Goal: Use online tool/utility: Utilize a website feature to perform a specific function

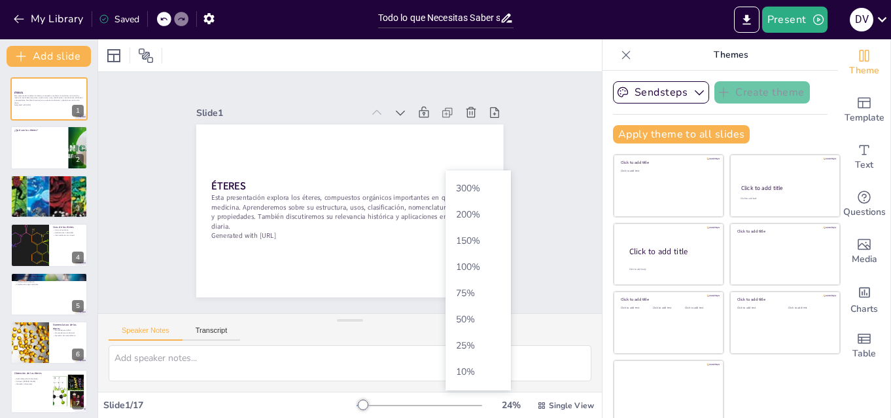
scroll to position [5, 0]
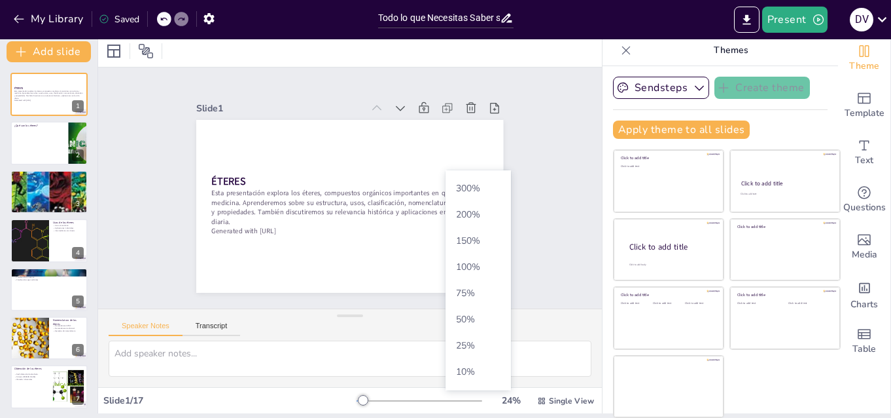
checkbox input "true"
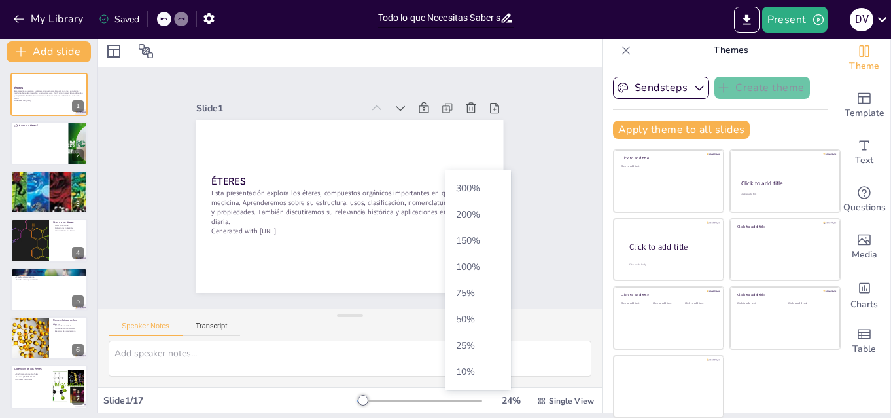
checkbox input "true"
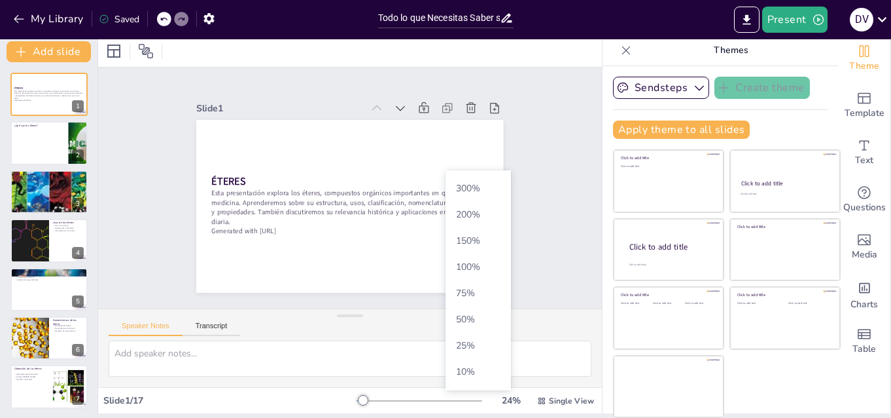
checkbox input "true"
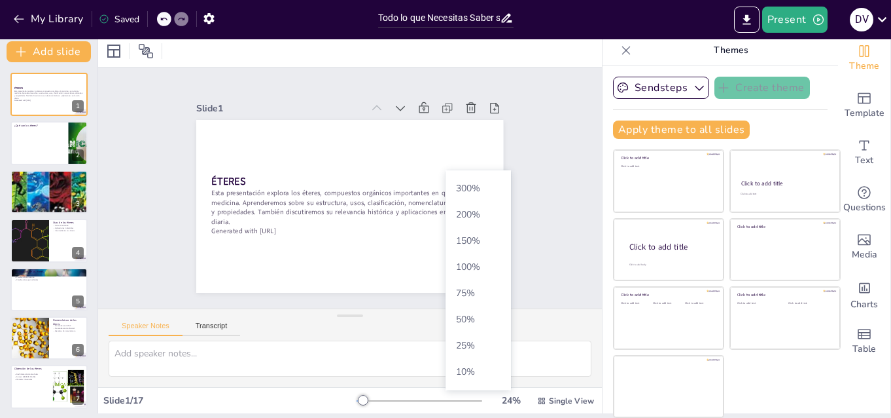
checkbox input "true"
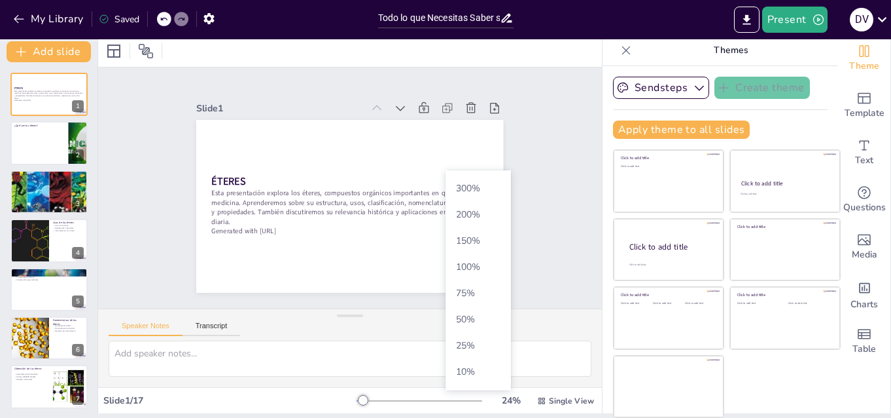
checkbox input "true"
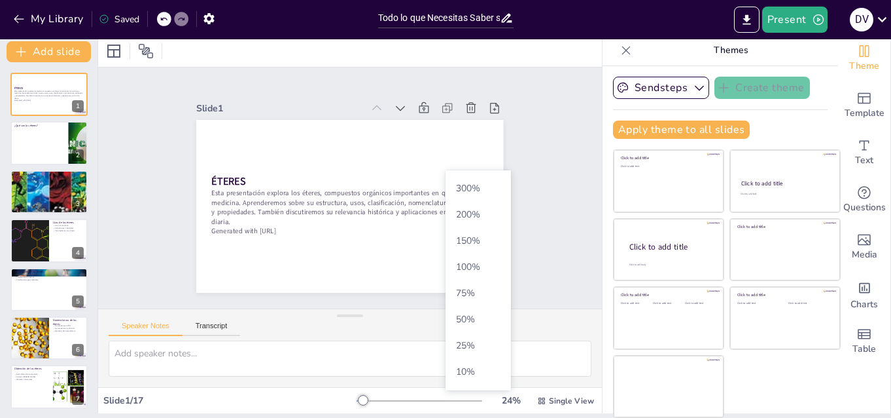
checkbox input "true"
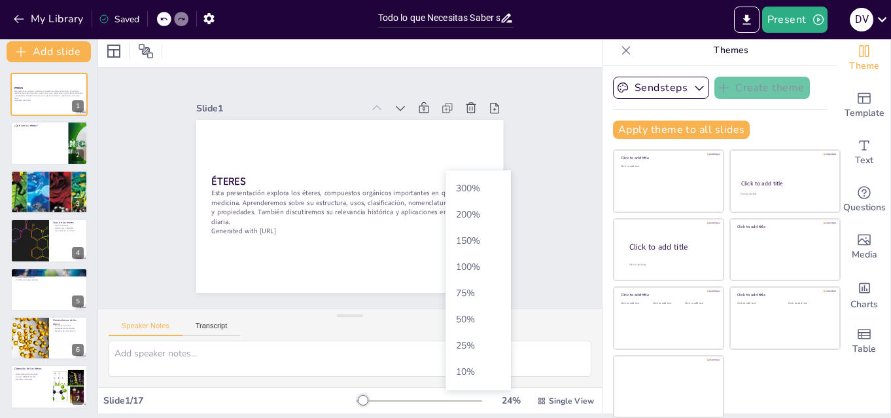
checkbox input "true"
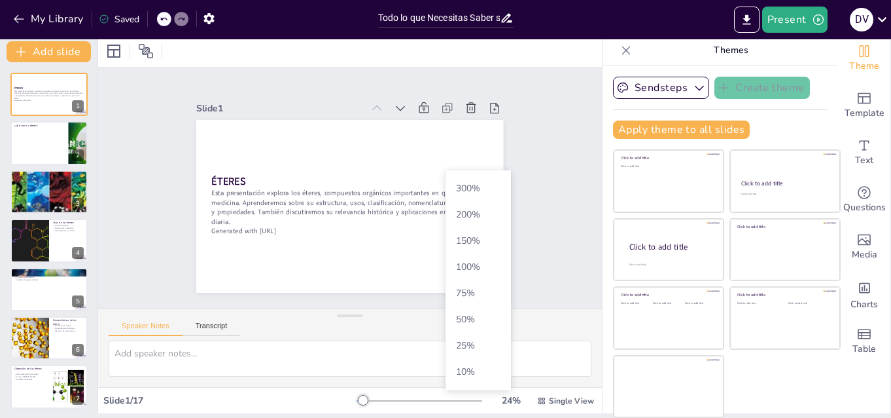
checkbox input "true"
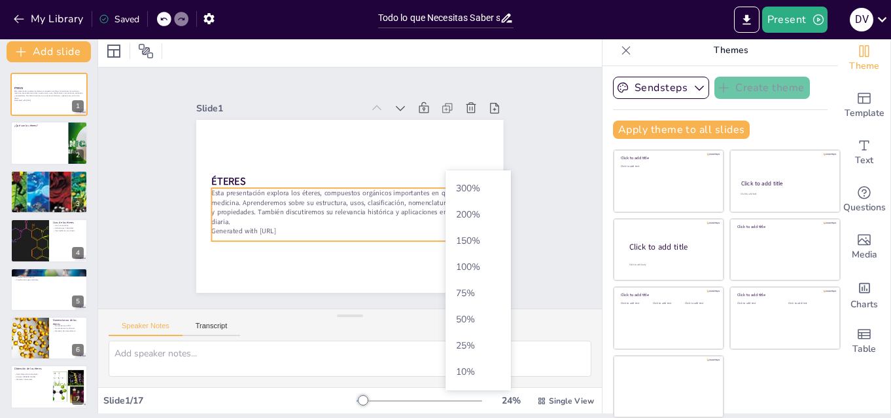
checkbox input "true"
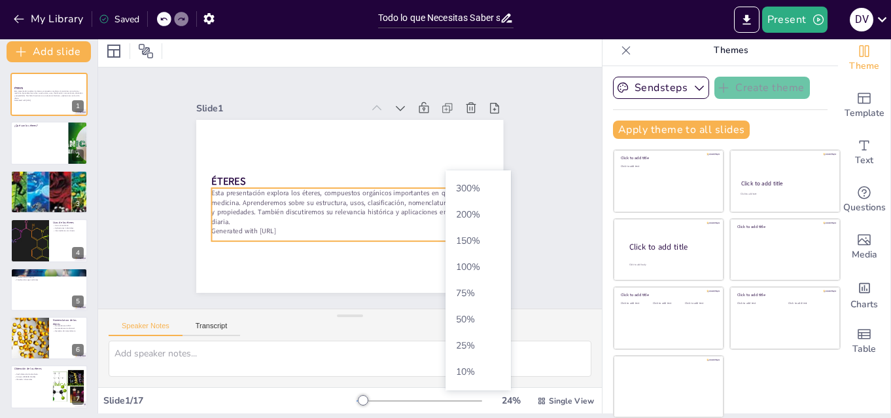
checkbox input "true"
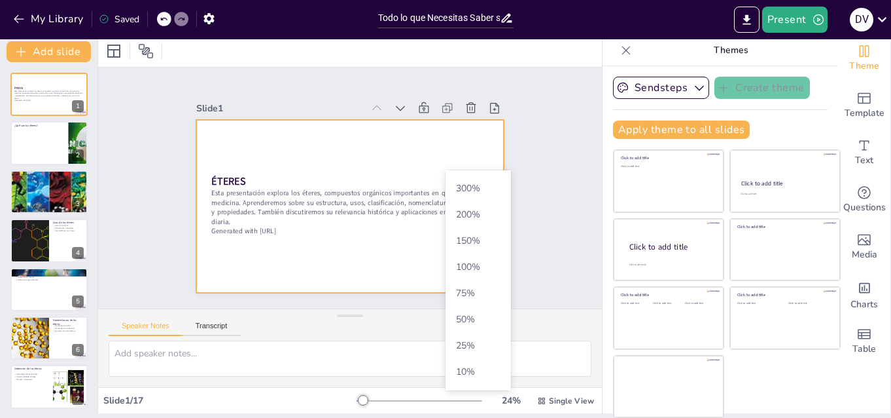
checkbox input "true"
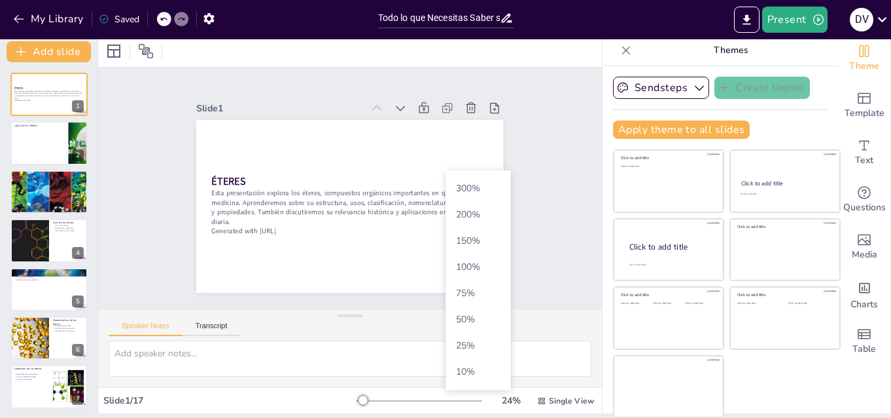
click at [541, 130] on div "Slide 1 ÉTERES Esta presentación explora los éteres, compuestos orgánicos impor…" at bounding box center [350, 187] width 504 height 241
checkbox input "true"
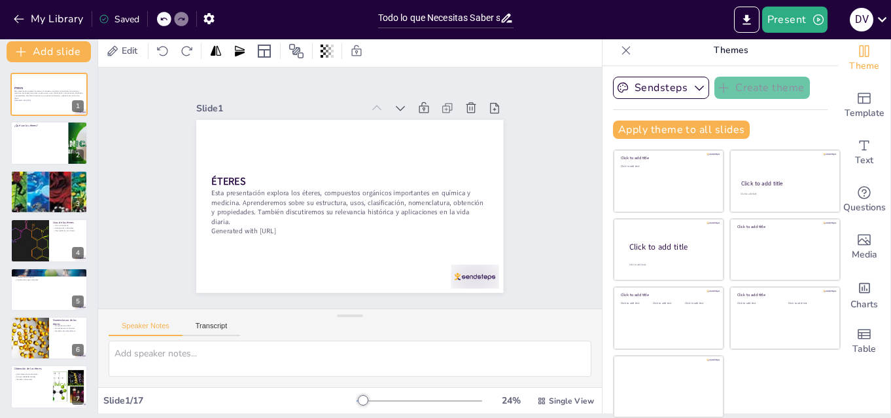
checkbox input "true"
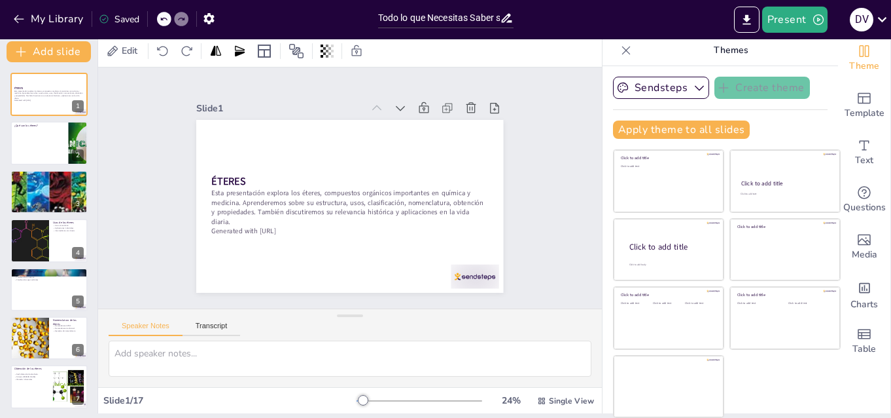
checkbox input "true"
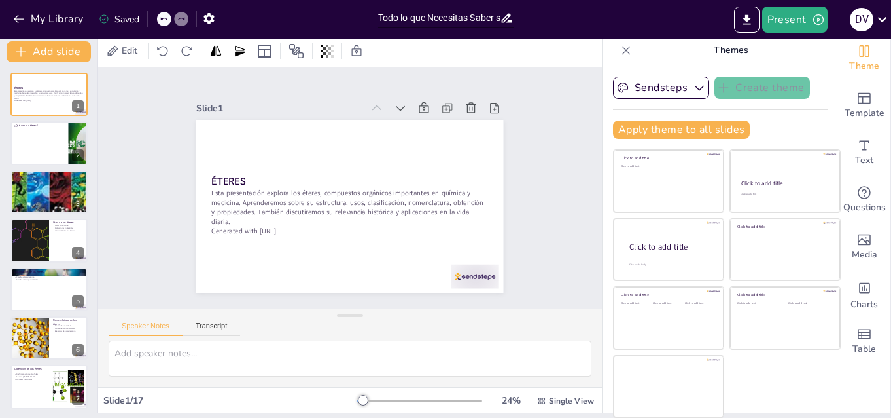
checkbox input "true"
